Goal: Check status: Check status

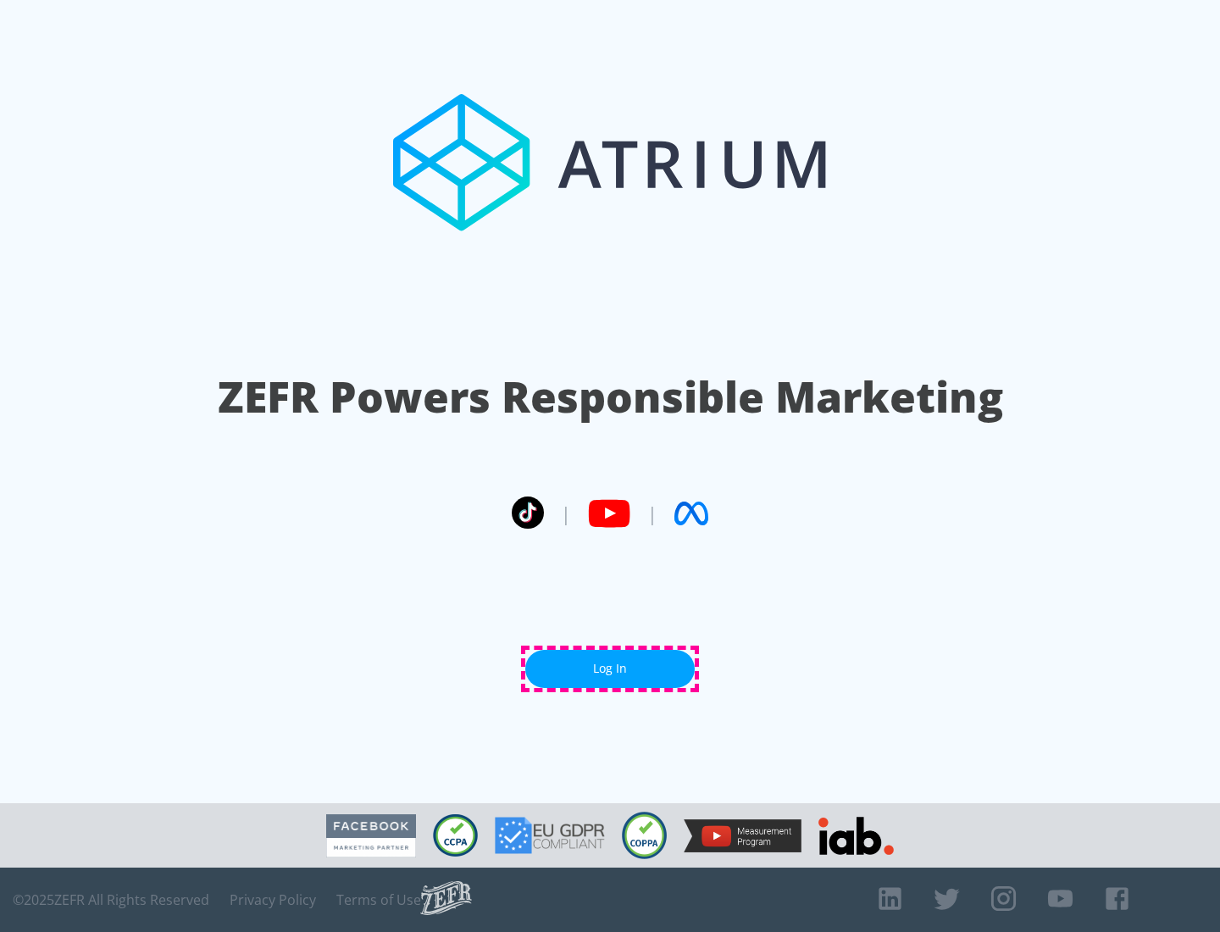
click at [610, 668] on link "Log In" at bounding box center [609, 669] width 169 height 38
